Goal: Transaction & Acquisition: Purchase product/service

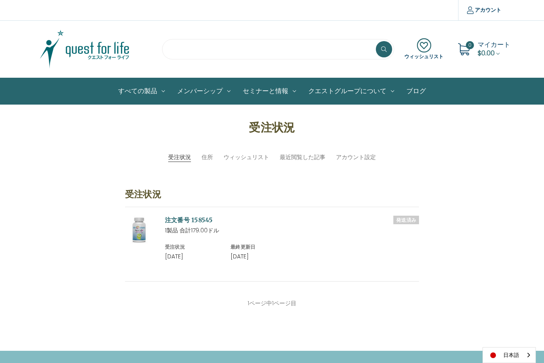
click at [206, 51] on input "search" at bounding box center [278, 49] width 232 height 20
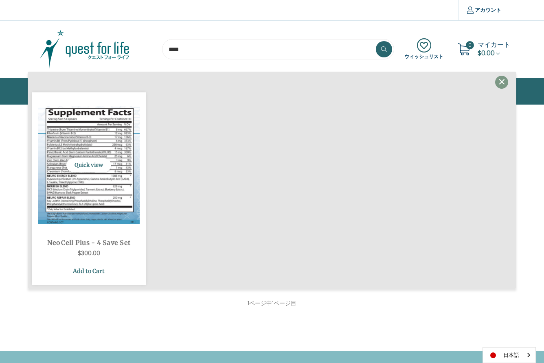
type input "****"
click at [81, 275] on link "Add to Cart" at bounding box center [88, 271] width 101 height 15
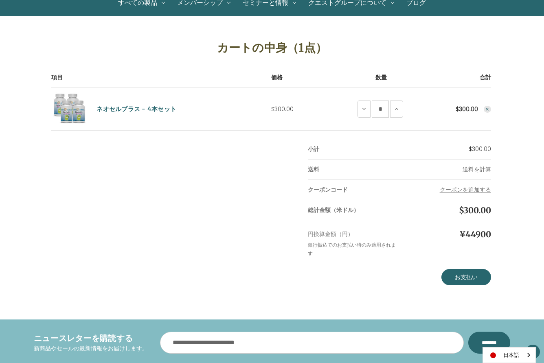
scroll to position [96, 0]
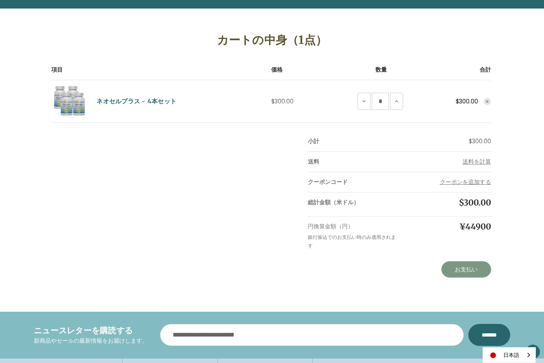
click at [468, 270] on link "お支払い" at bounding box center [467, 270] width 50 height 16
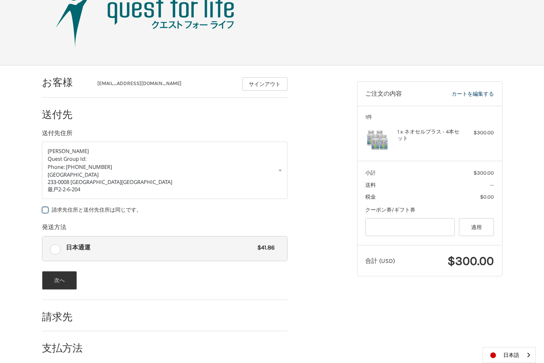
scroll to position [52, 0]
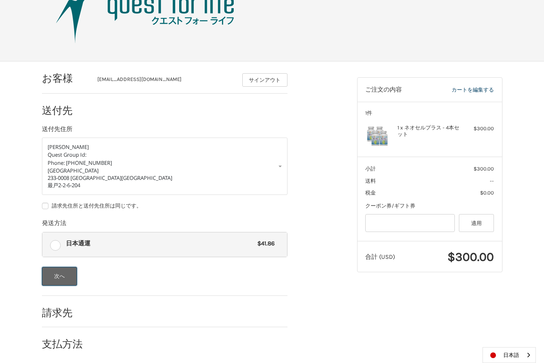
click at [62, 279] on button "次へ" at bounding box center [59, 276] width 35 height 19
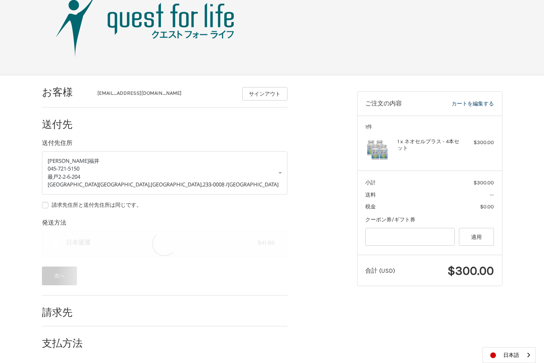
scroll to position [0, 0]
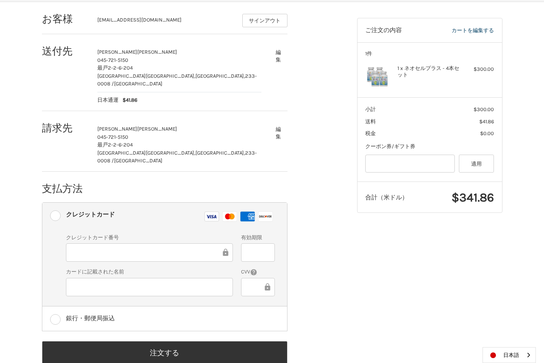
scroll to position [113, 0]
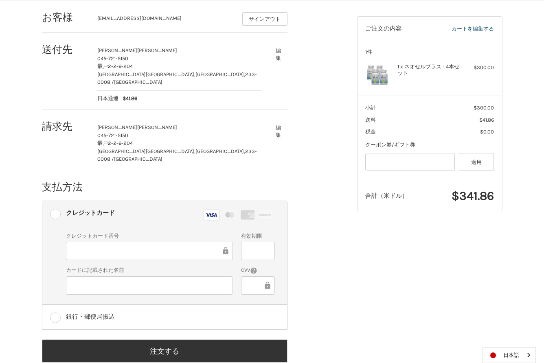
click at [246, 277] on div at bounding box center [258, 286] width 34 height 18
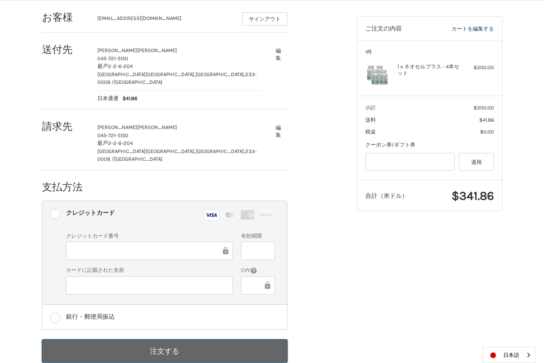
click at [171, 340] on button "注文する" at bounding box center [165, 351] width 246 height 23
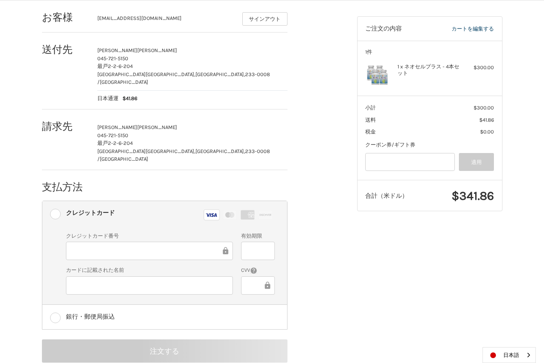
scroll to position [0, 0]
